Goal: Check status: Check status

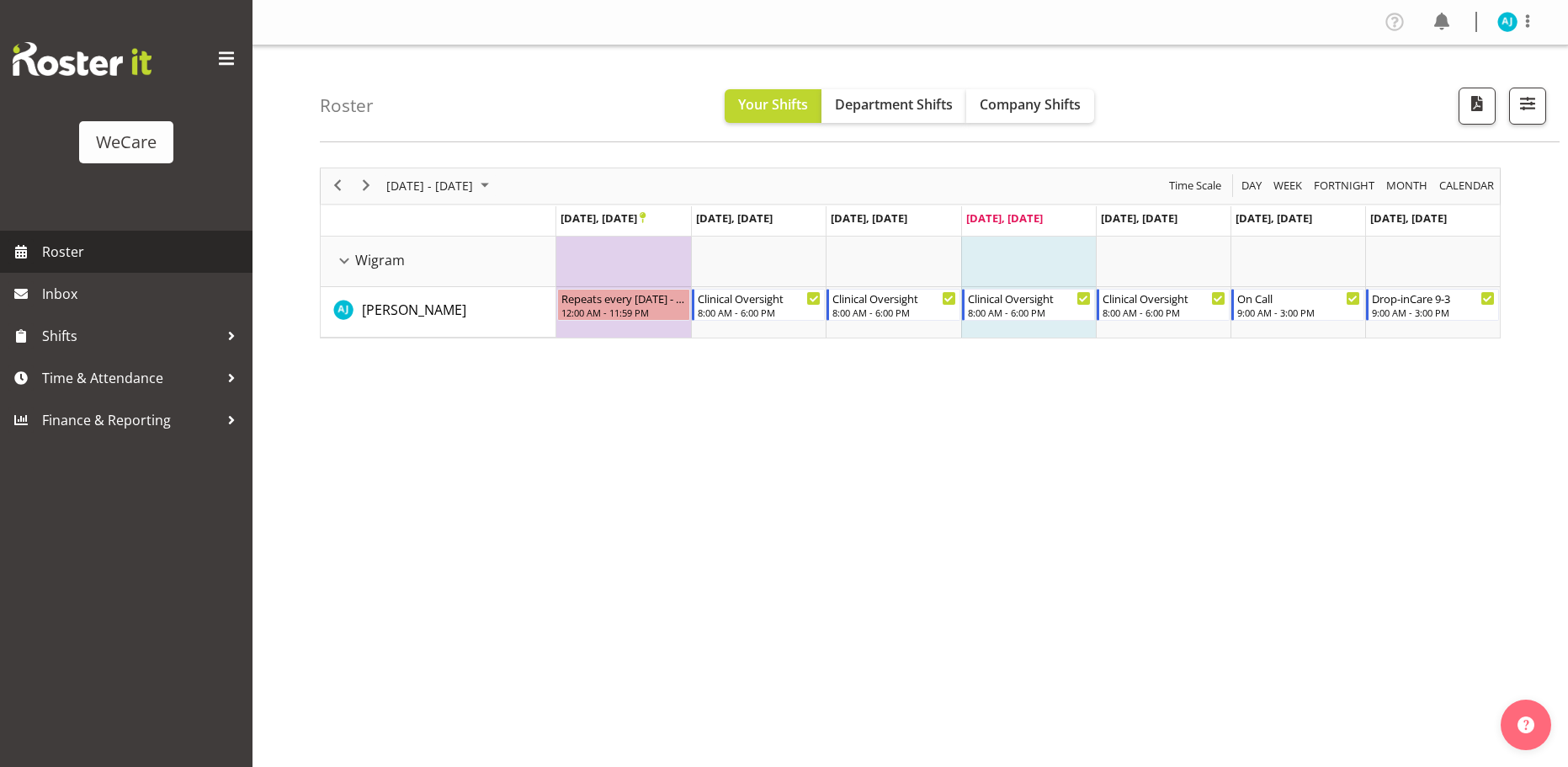
click at [69, 249] on span "Roster" at bounding box center [142, 251] width 202 height 25
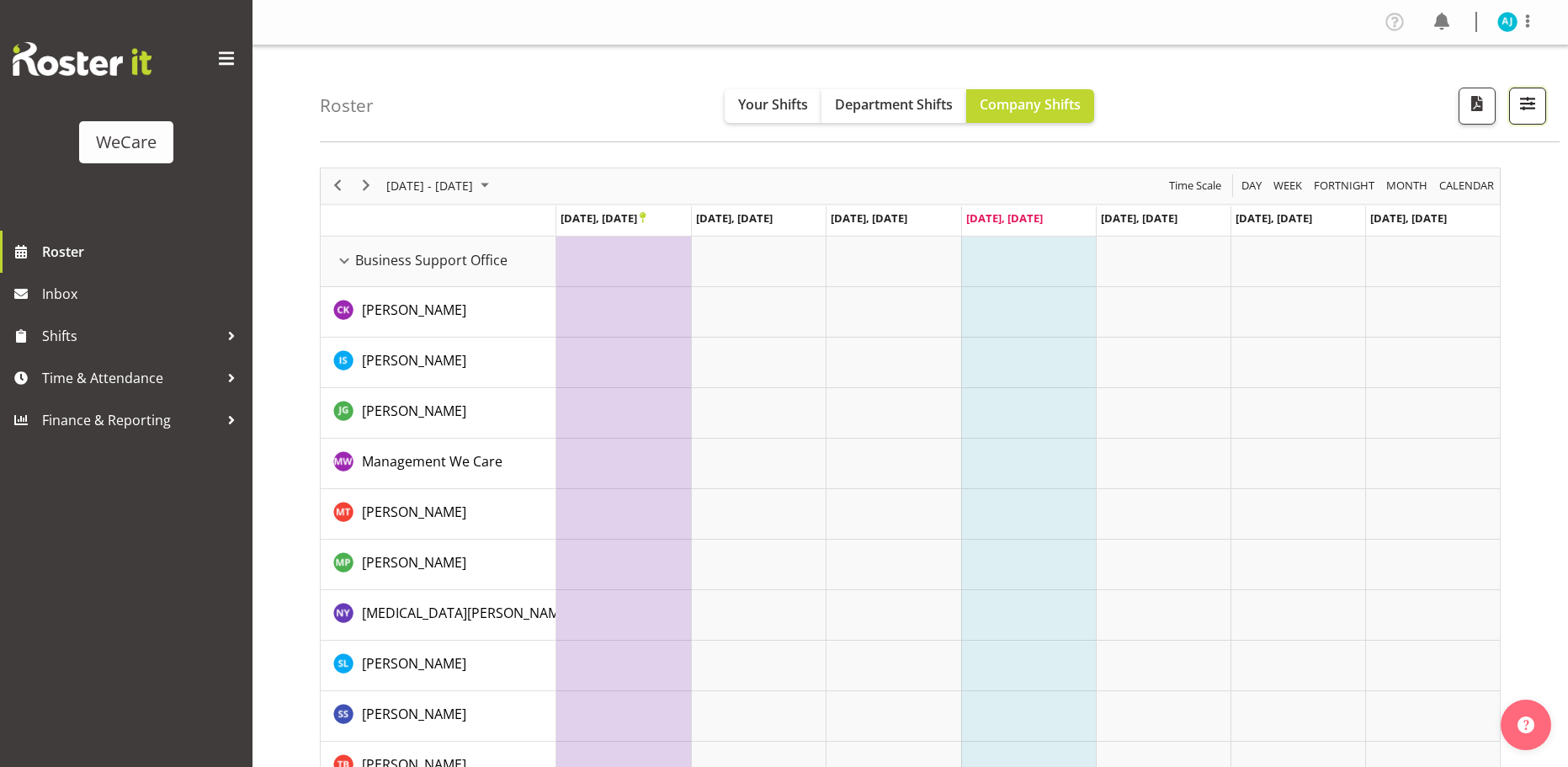
click at [1526, 99] on span "button" at bounding box center [1527, 103] width 22 height 22
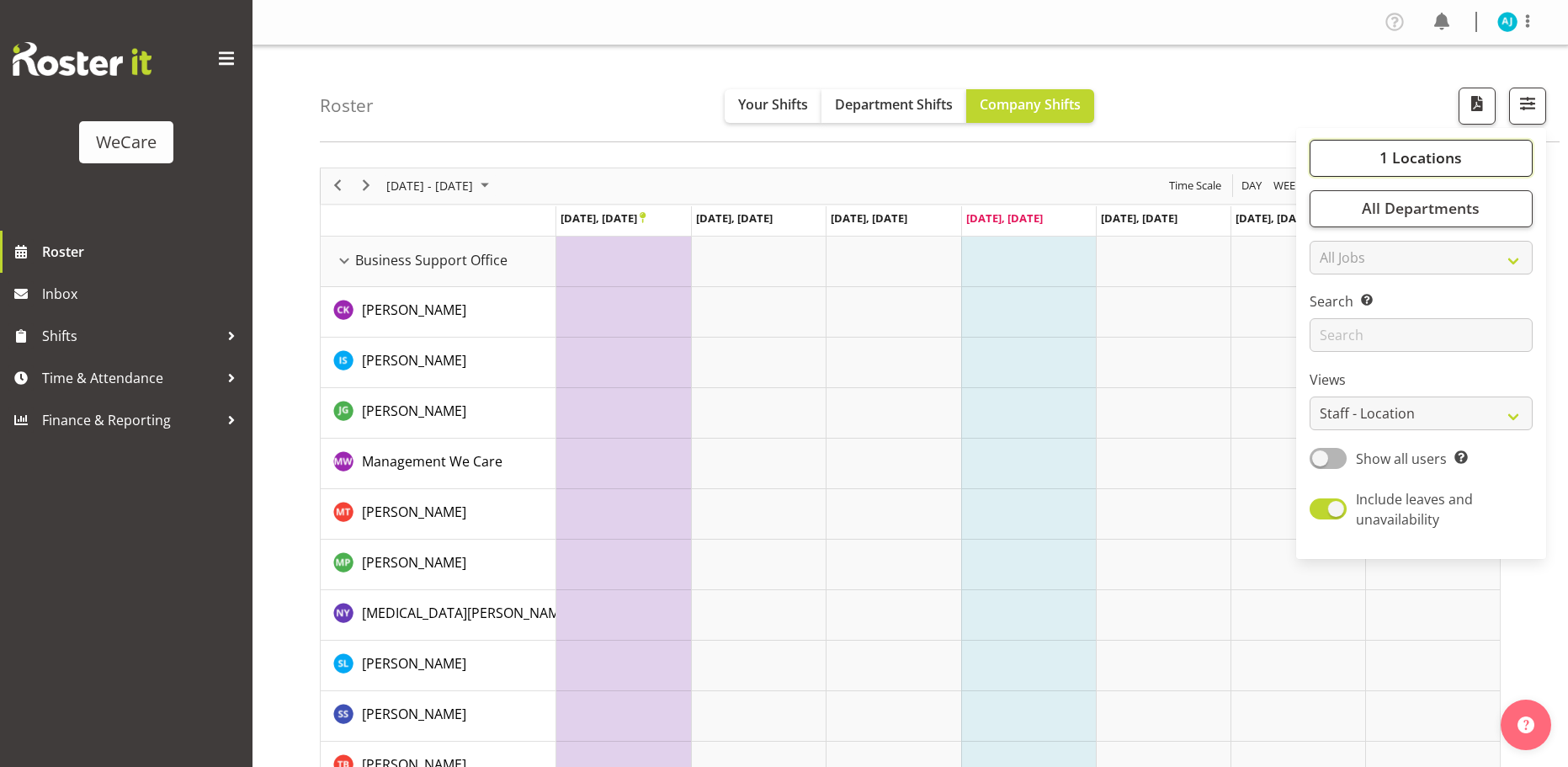
click at [1437, 157] on span "1 Locations" at bounding box center [1420, 157] width 82 height 20
click at [1426, 195] on button "All Departments" at bounding box center [1421, 208] width 223 height 37
click at [1200, 88] on div "Roster Your Shifts Department Shifts Company Shifts 1 Locations Clear Business …" at bounding box center [939, 94] width 1240 height 97
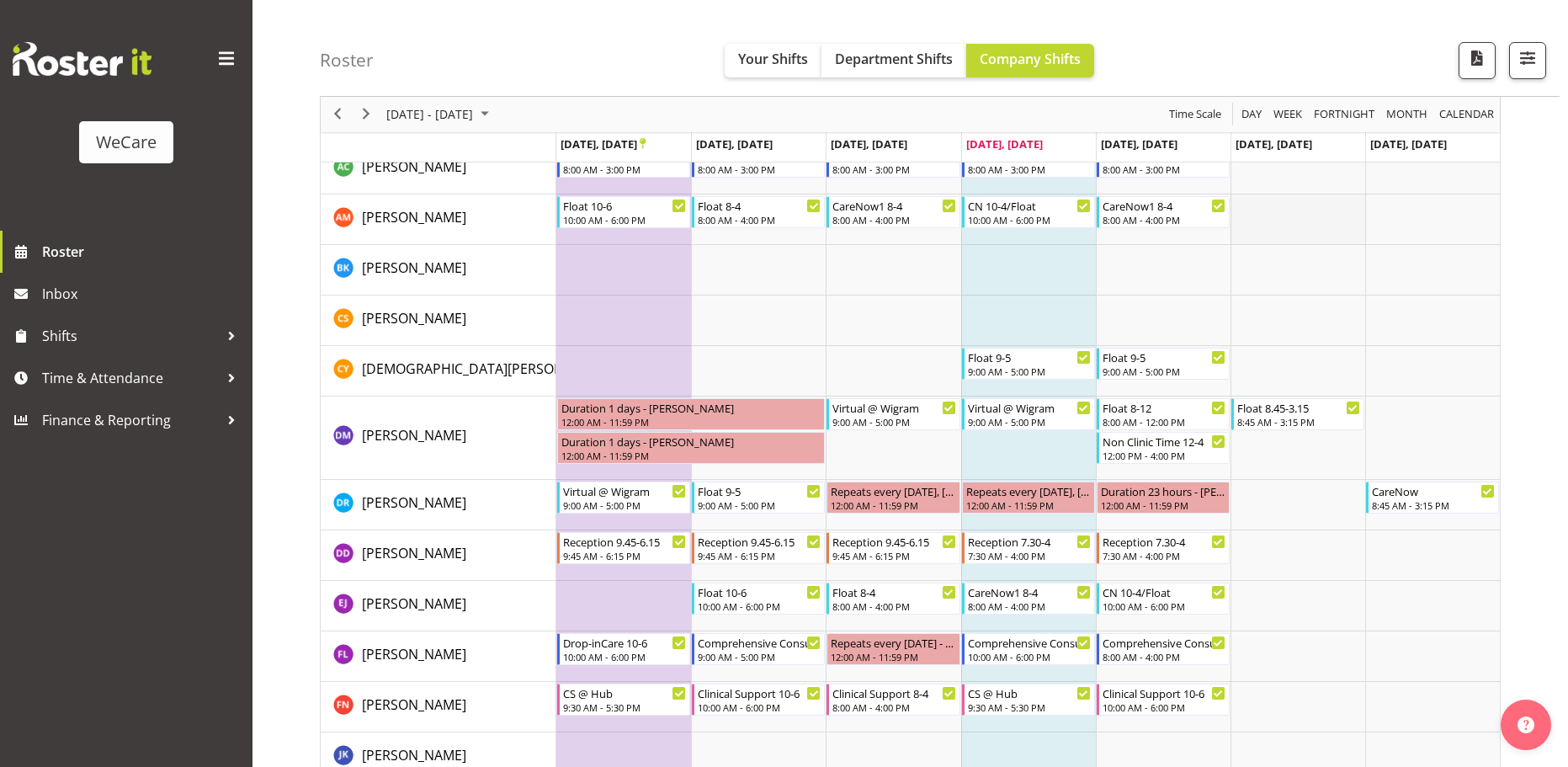
scroll to position [4043, 0]
